Goal: Information Seeking & Learning: Check status

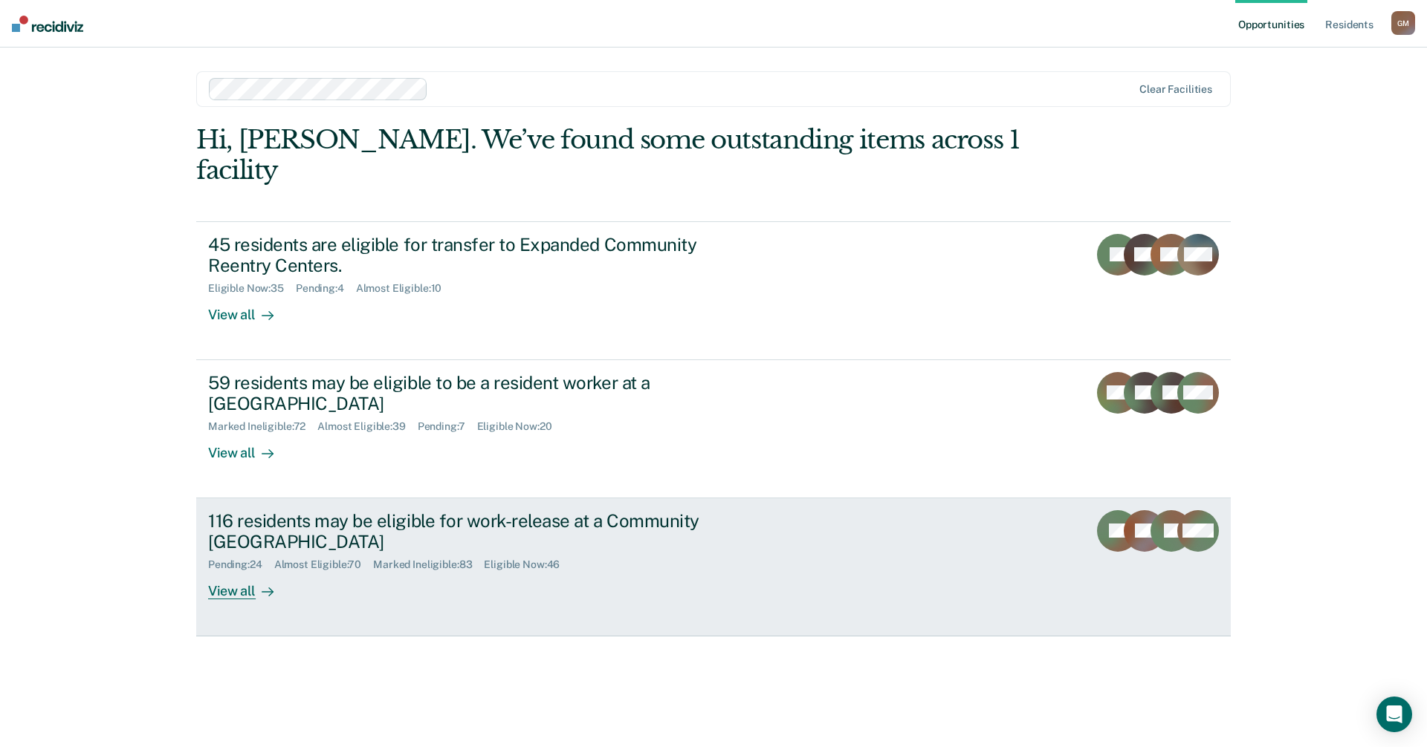
click at [211, 510] on div "116 residents may be eligible for work-release at a Community [GEOGRAPHIC_DATA]" at bounding box center [469, 531] width 522 height 43
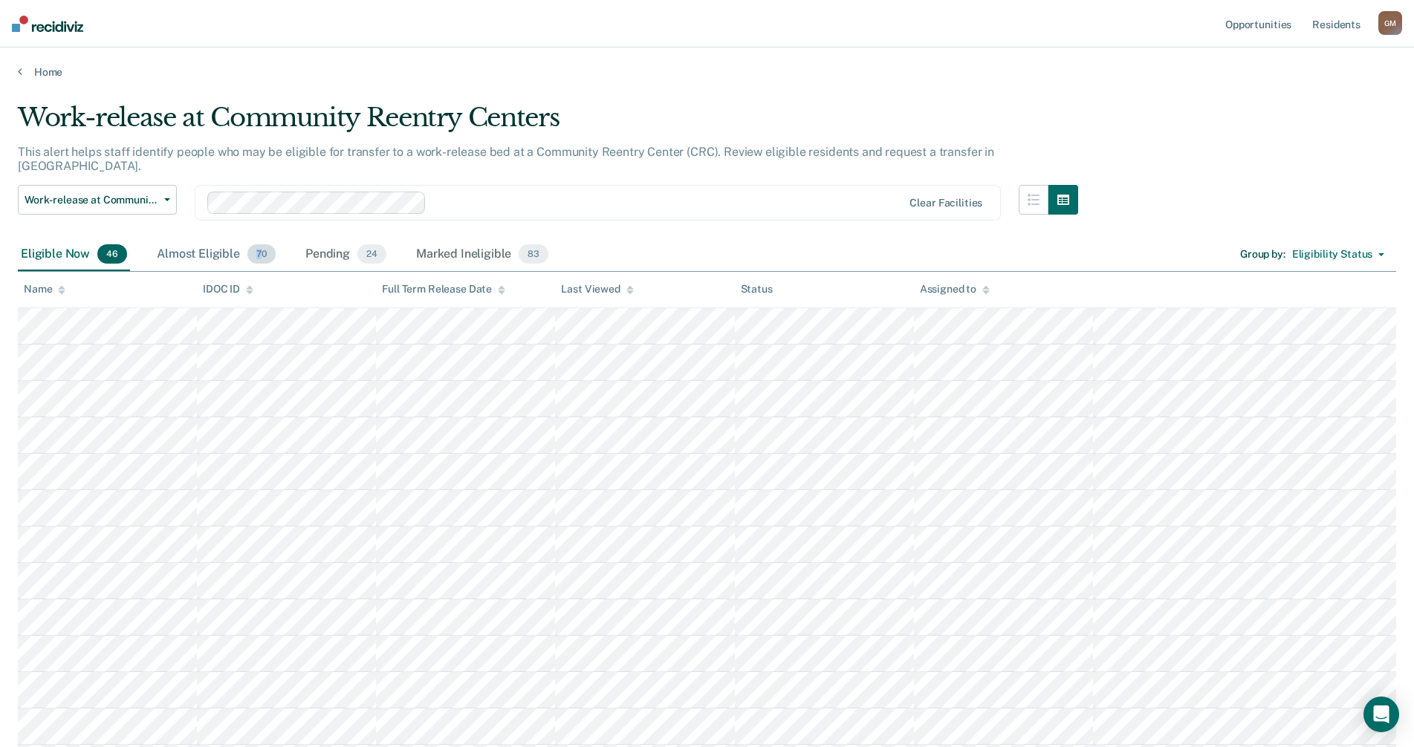
click at [257, 244] on span "70" at bounding box center [261, 253] width 28 height 19
click at [325, 238] on div "Pending 24" at bounding box center [345, 254] width 87 height 33
